Goal: Information Seeking & Learning: Learn about a topic

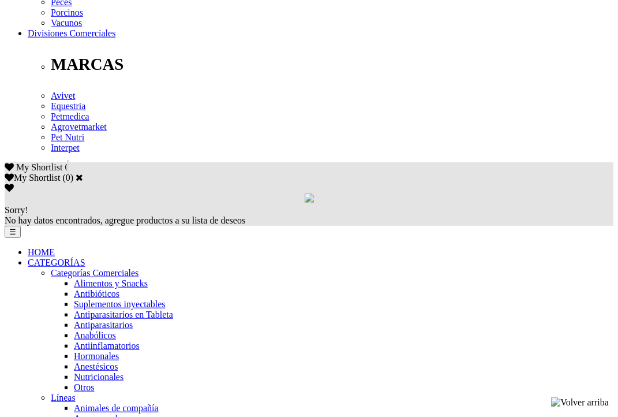
scroll to position [635, 0]
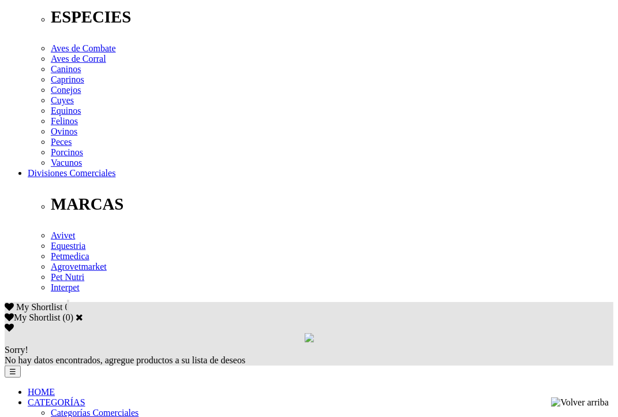
scroll to position [462, 0]
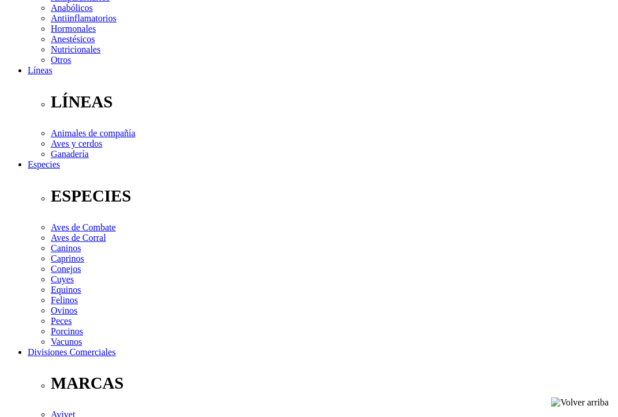
scroll to position [173, 0]
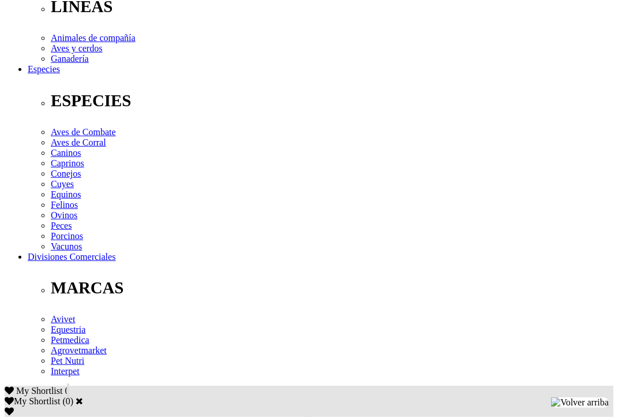
scroll to position [462, 0]
